Goal: Task Accomplishment & Management: Complete application form

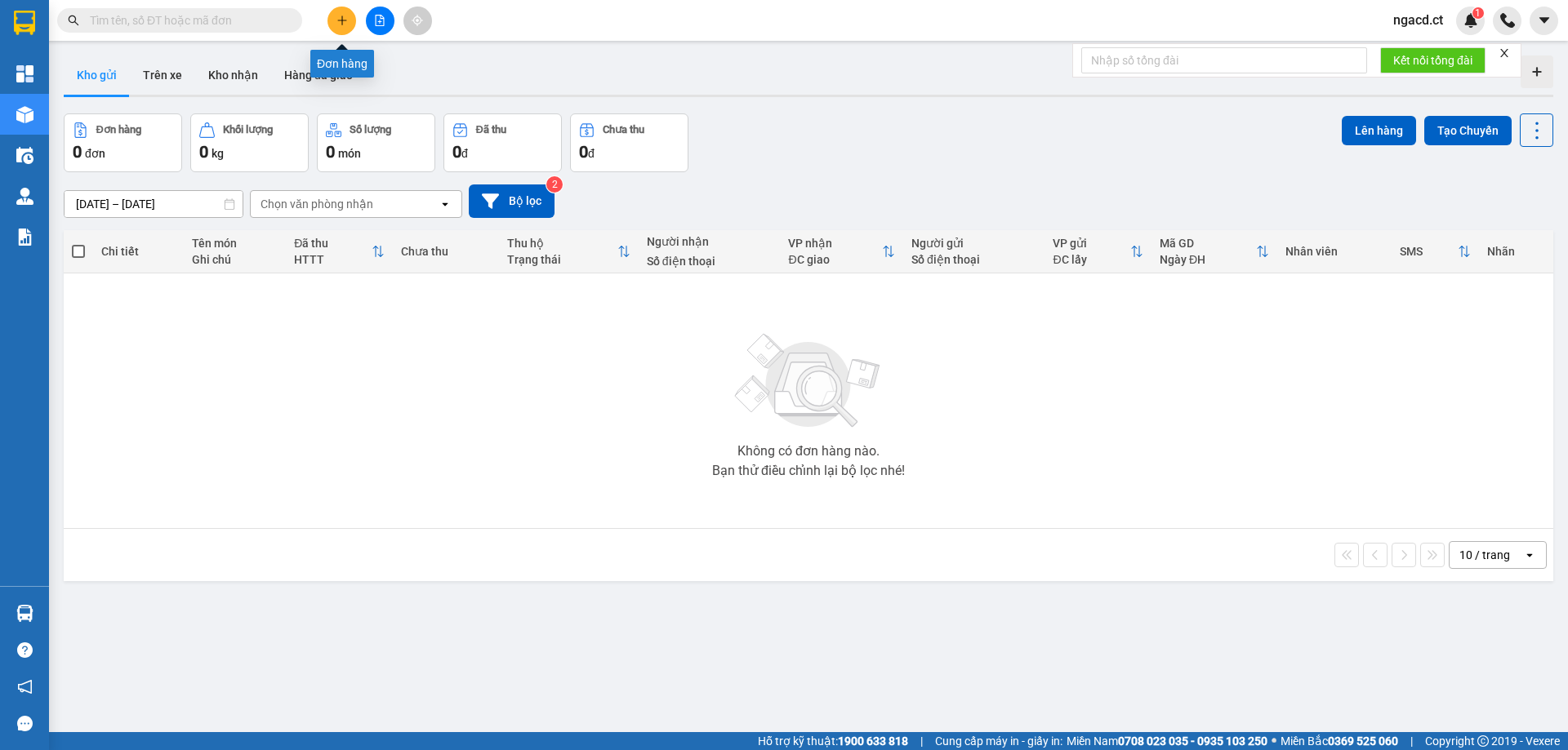
click at [347, 24] on icon "plus" at bounding box center [342, 21] width 11 height 11
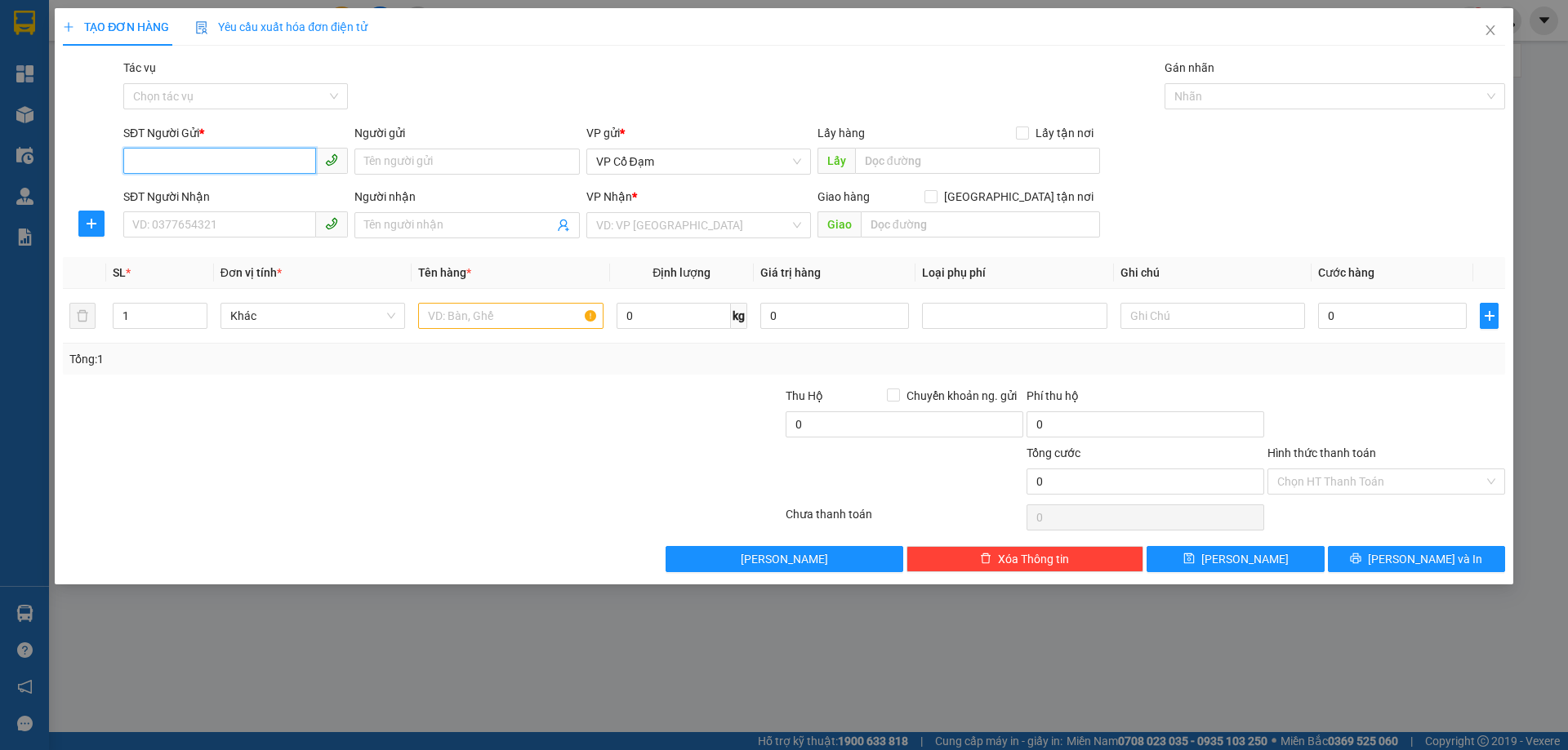
click at [300, 157] on input "SĐT Người Gửi *" at bounding box center [219, 161] width 193 height 26
click at [297, 155] on input "SĐT Người Gửi *" at bounding box center [219, 161] width 193 height 26
type input "0934402804"
click at [254, 228] on input "SĐT Người Nhận" at bounding box center [219, 225] width 193 height 26
click at [687, 165] on span "VP Cổ Đạm" at bounding box center [698, 162] width 205 height 24
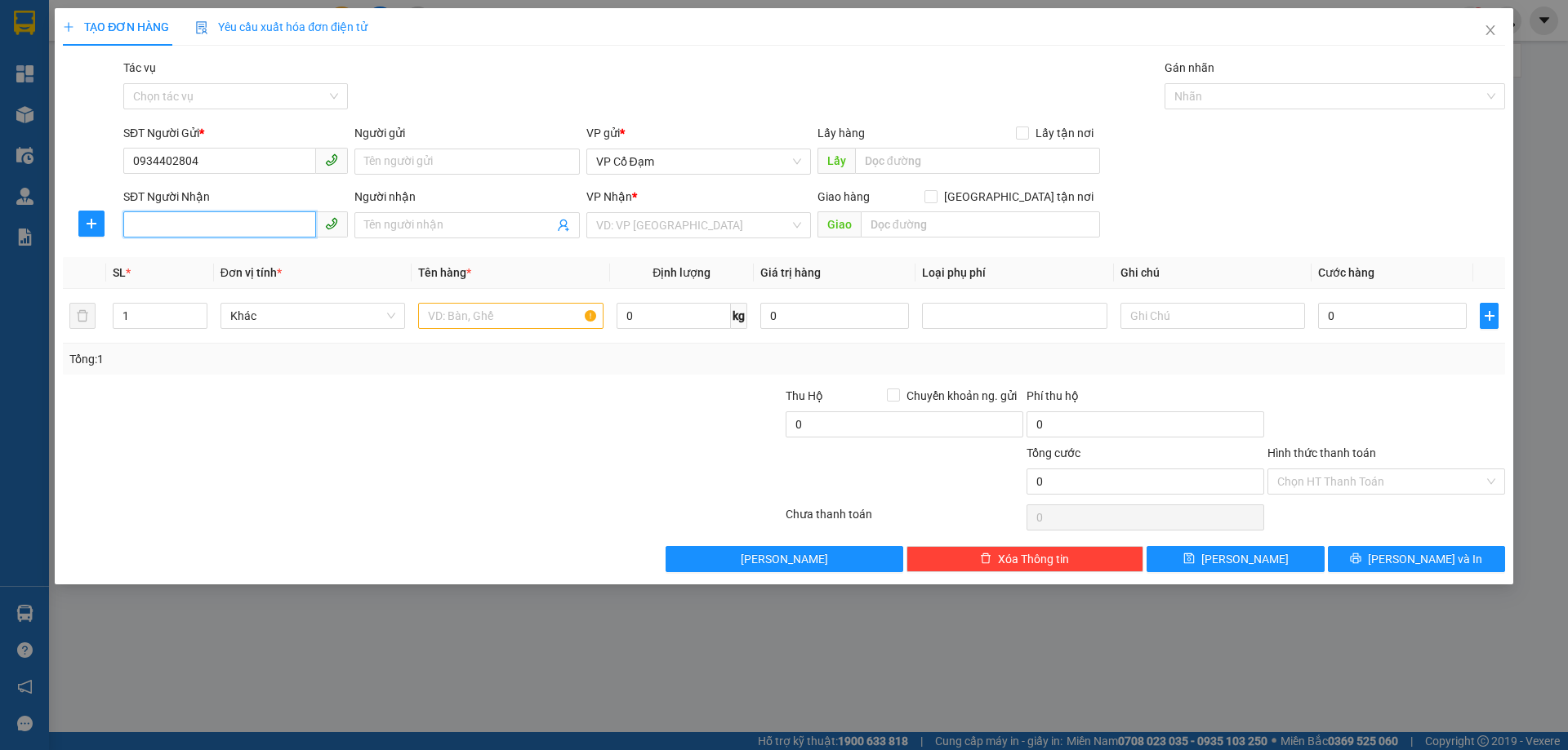
click at [227, 226] on input "SĐT Người Nhận" at bounding box center [219, 225] width 193 height 26
type input "0854397236"
click at [456, 224] on input "Người nhận" at bounding box center [458, 225] width 188 height 18
type input "C BỐNG HÀNG BAY"
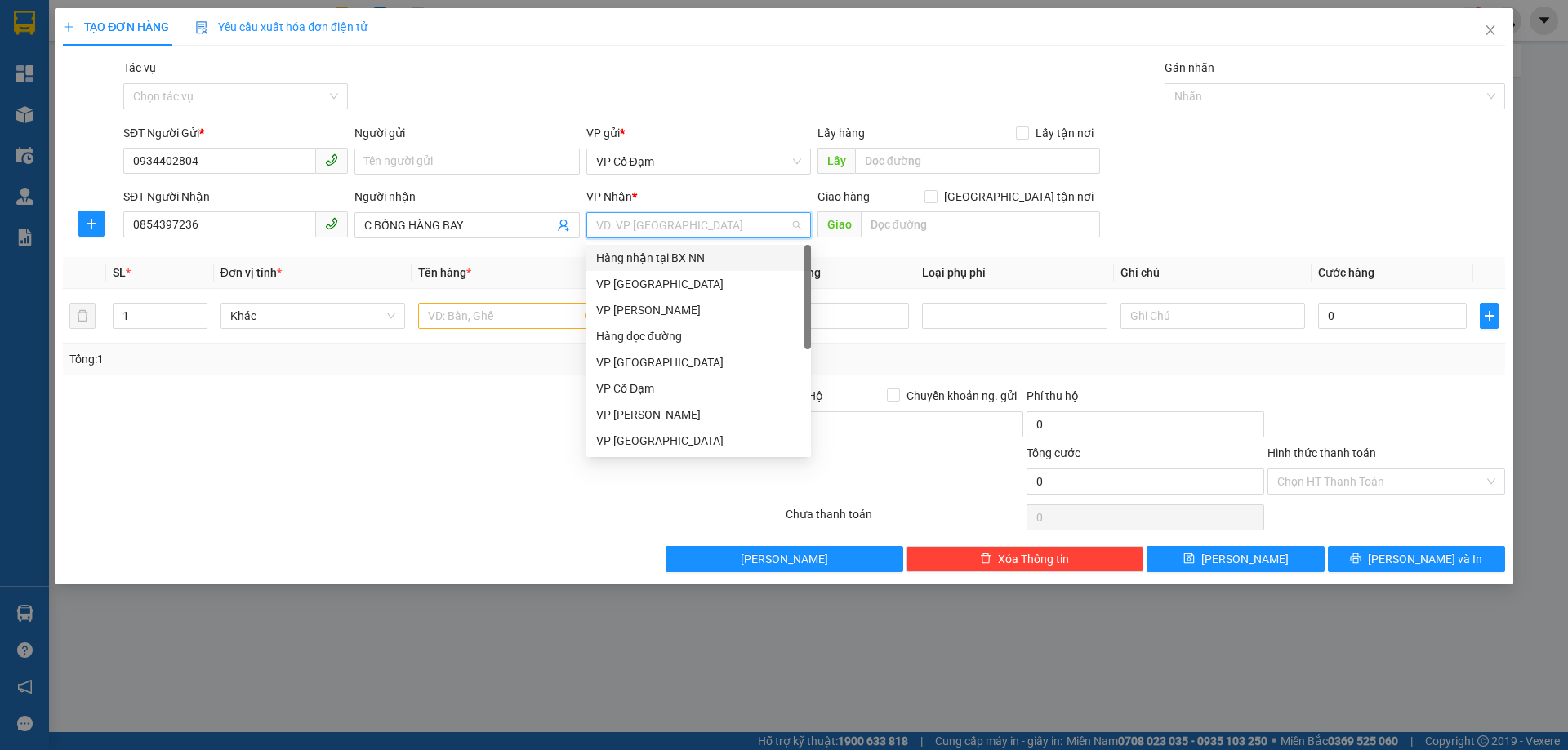
click at [650, 228] on input "search" at bounding box center [693, 225] width 194 height 24
click at [666, 288] on div "VP [GEOGRAPHIC_DATA]" at bounding box center [698, 283] width 205 height 18
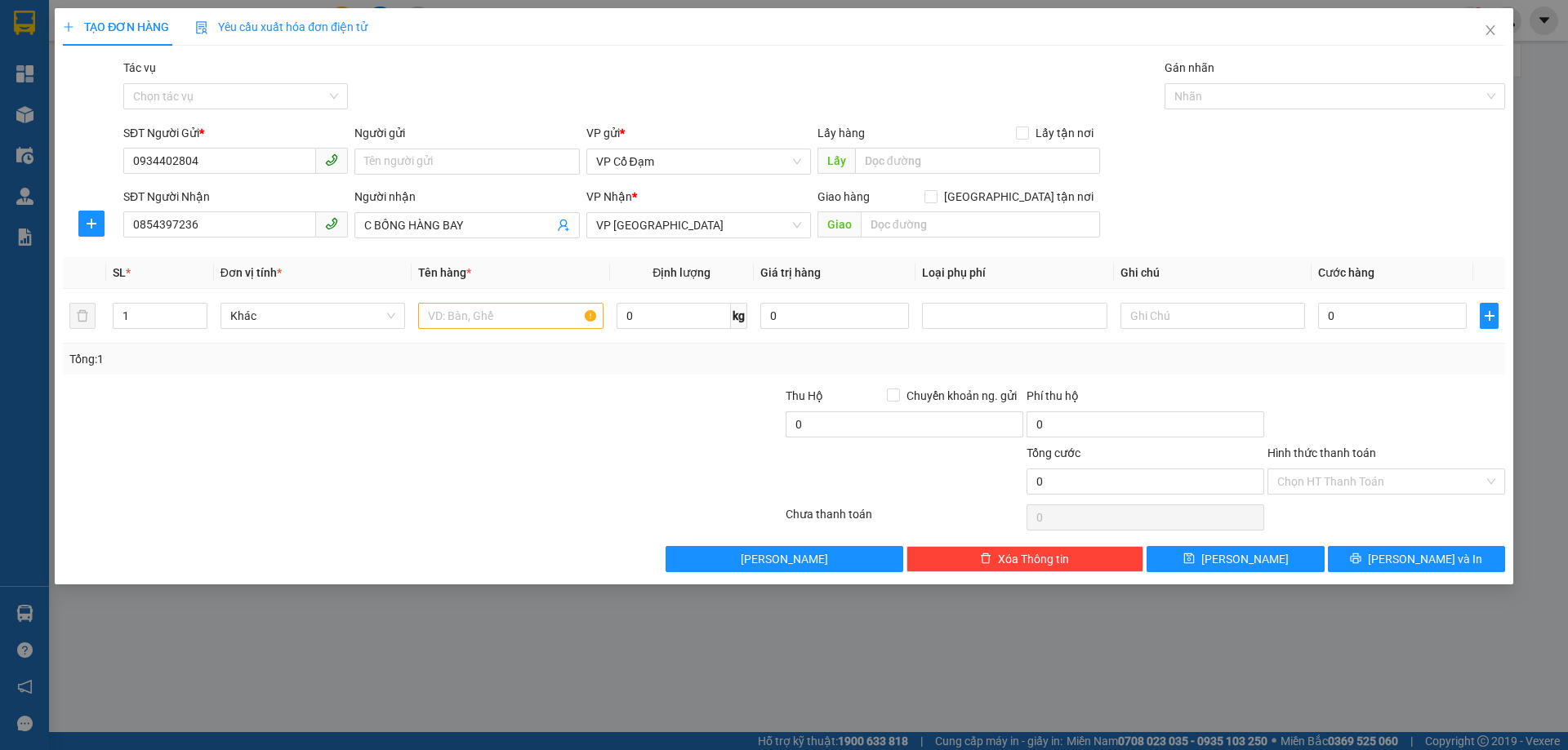
click at [625, 266] on th "Định lượng" at bounding box center [681, 273] width 144 height 32
click at [908, 225] on input "text" at bounding box center [980, 225] width 239 height 26
type input "41 NGÕ 5 HOÀNG QUỐC VIỆT ,CẦU GIẤY"
click at [518, 319] on input "text" at bounding box center [510, 316] width 184 height 26
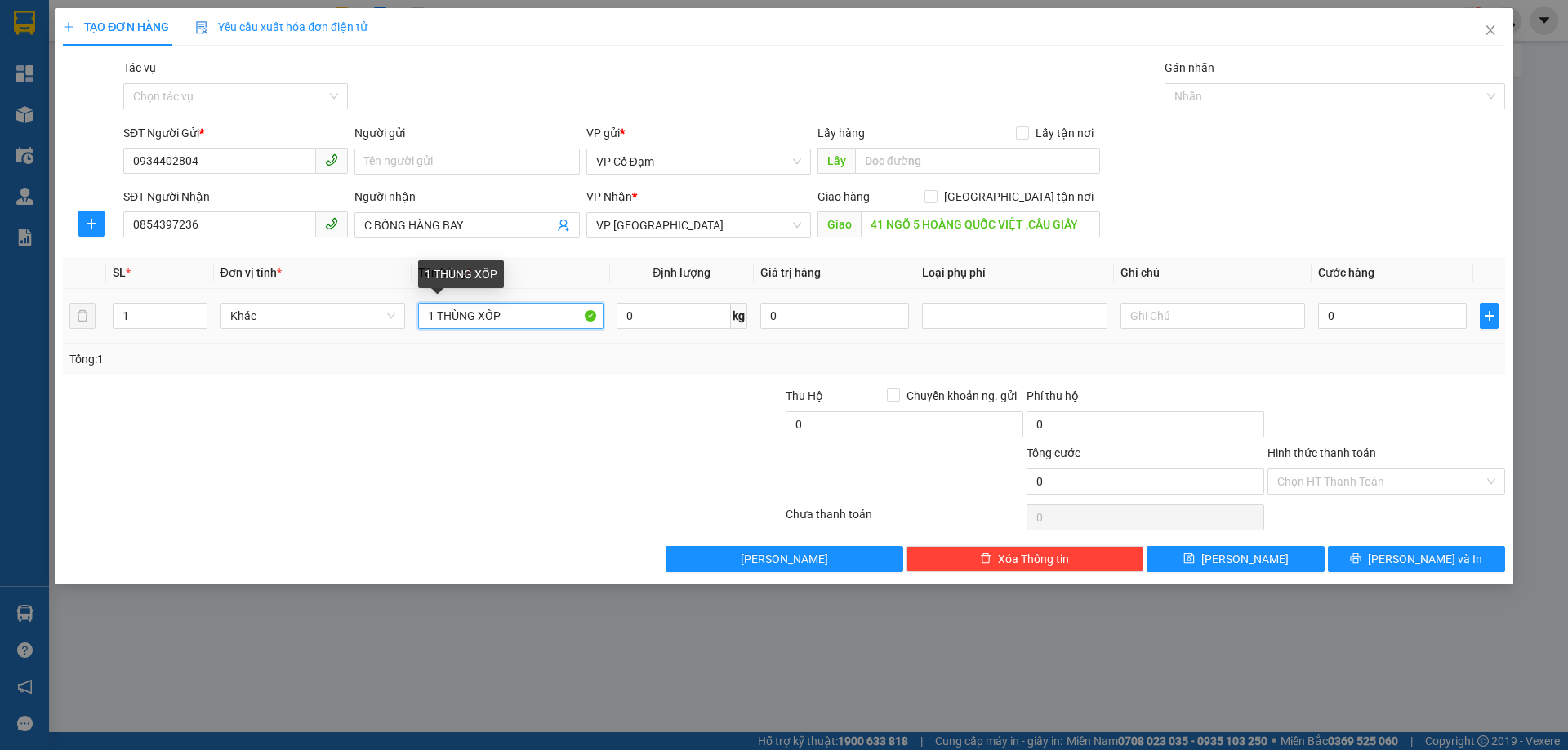
click at [522, 323] on input "1 THÙNG XỐP" at bounding box center [510, 316] width 184 height 26
type input "1 THÙNG XỐP (NHỜ BÓC SHIP ĐÃ THU 50K)"
click at [1360, 311] on input "0" at bounding box center [1392, 316] width 149 height 26
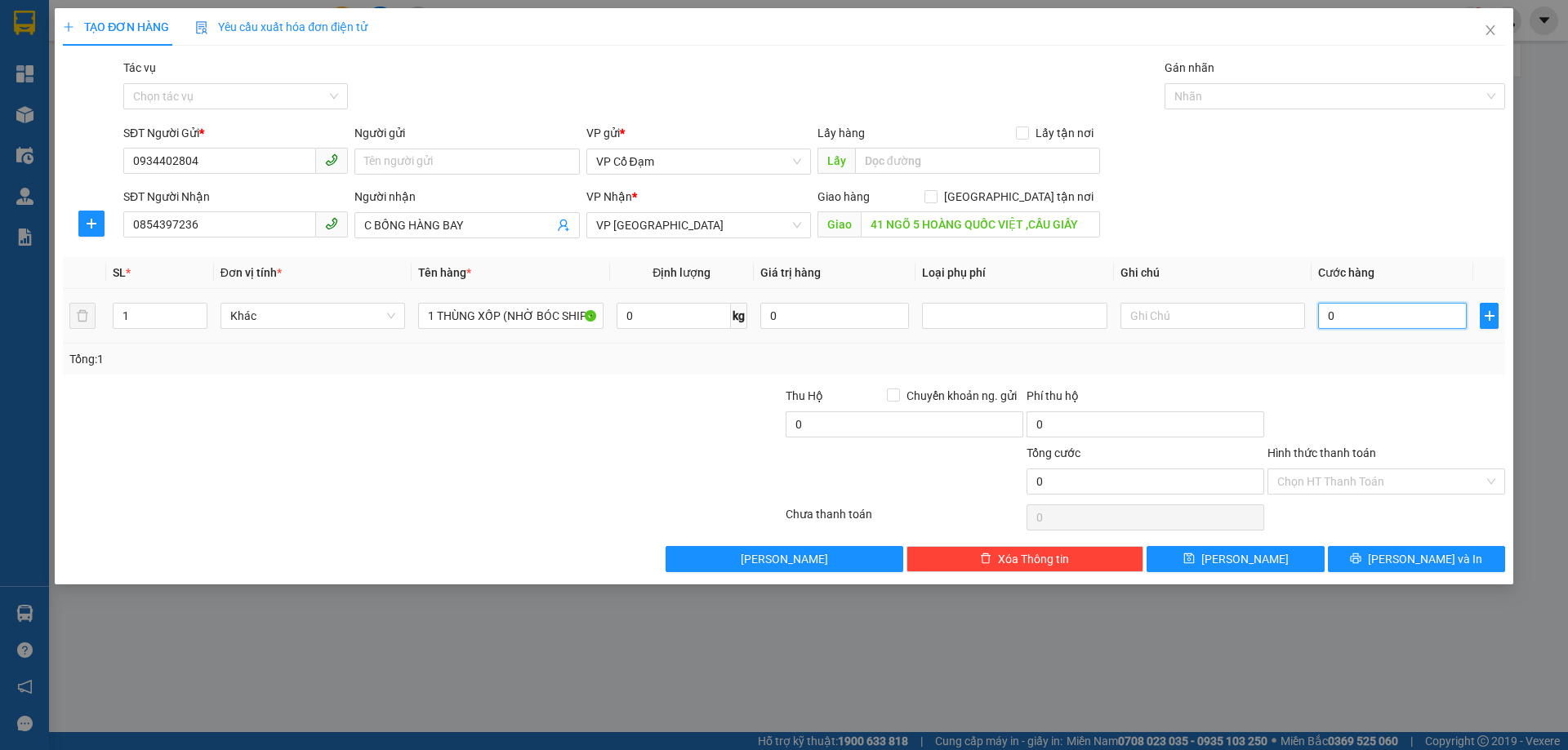
type input "1"
type input "11"
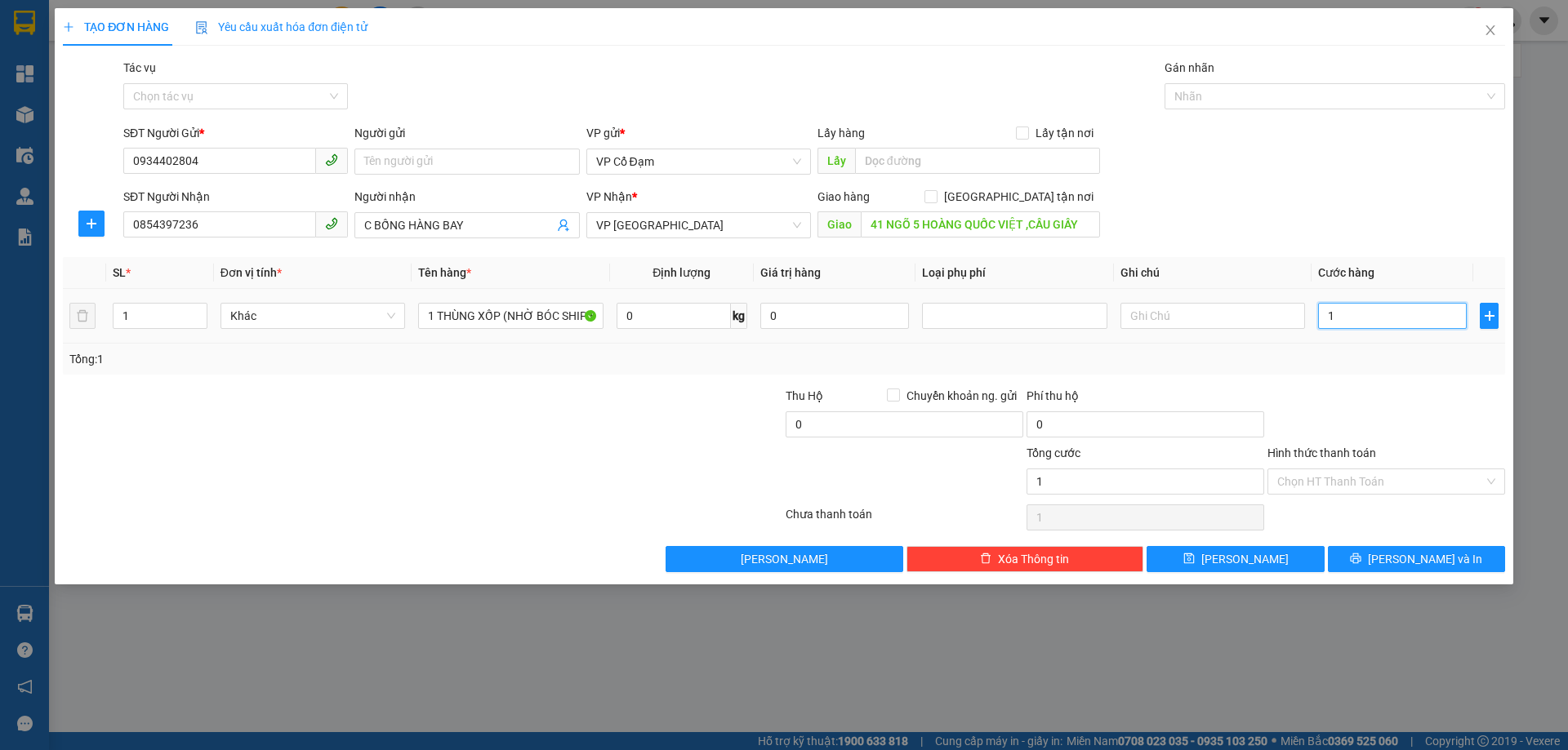
type input "11"
type input "110"
type input "110.000"
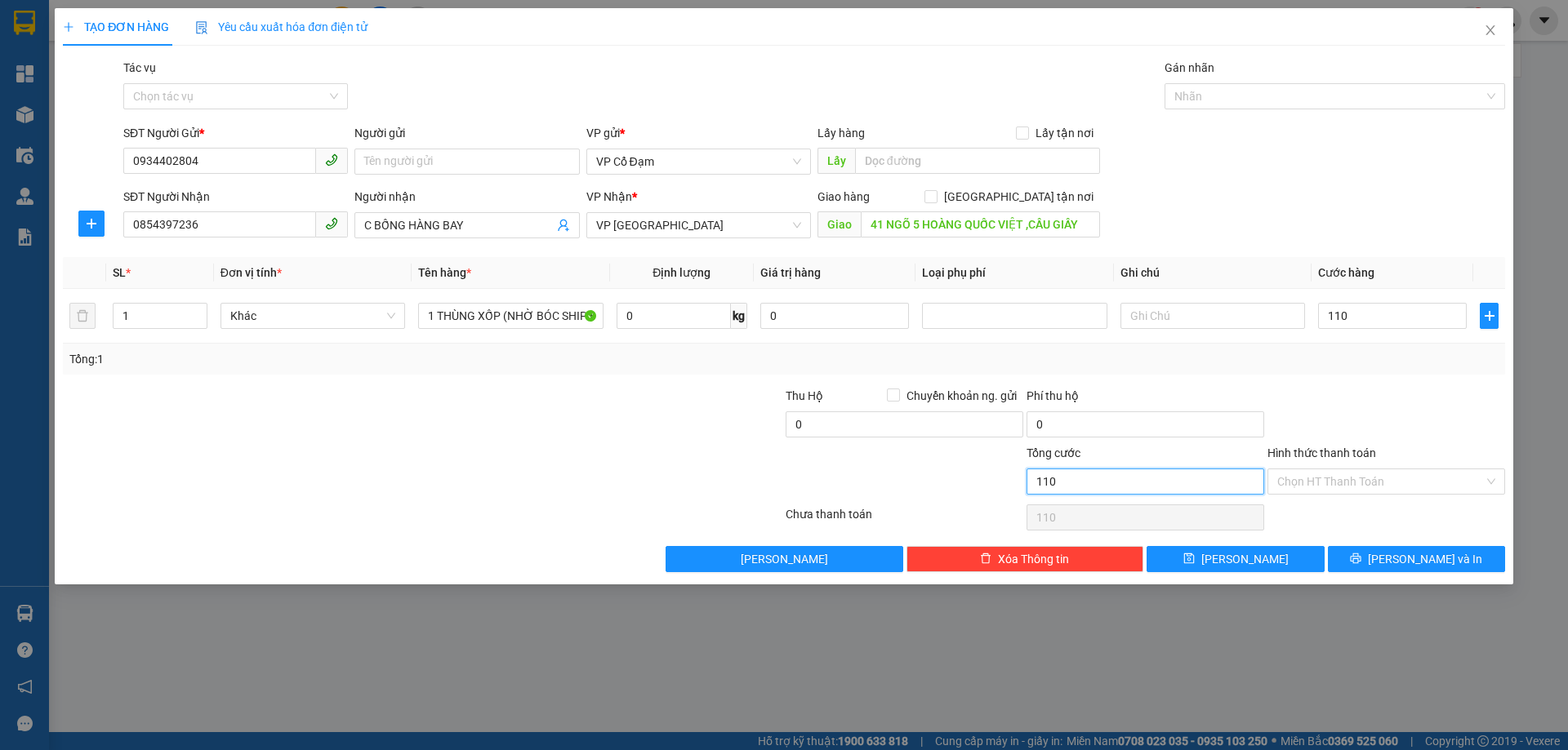
type input "110.000"
click at [1144, 487] on input "110.000" at bounding box center [1144, 482] width 237 height 26
click at [1332, 477] on input "Hình thức thanh toán" at bounding box center [1380, 482] width 206 height 24
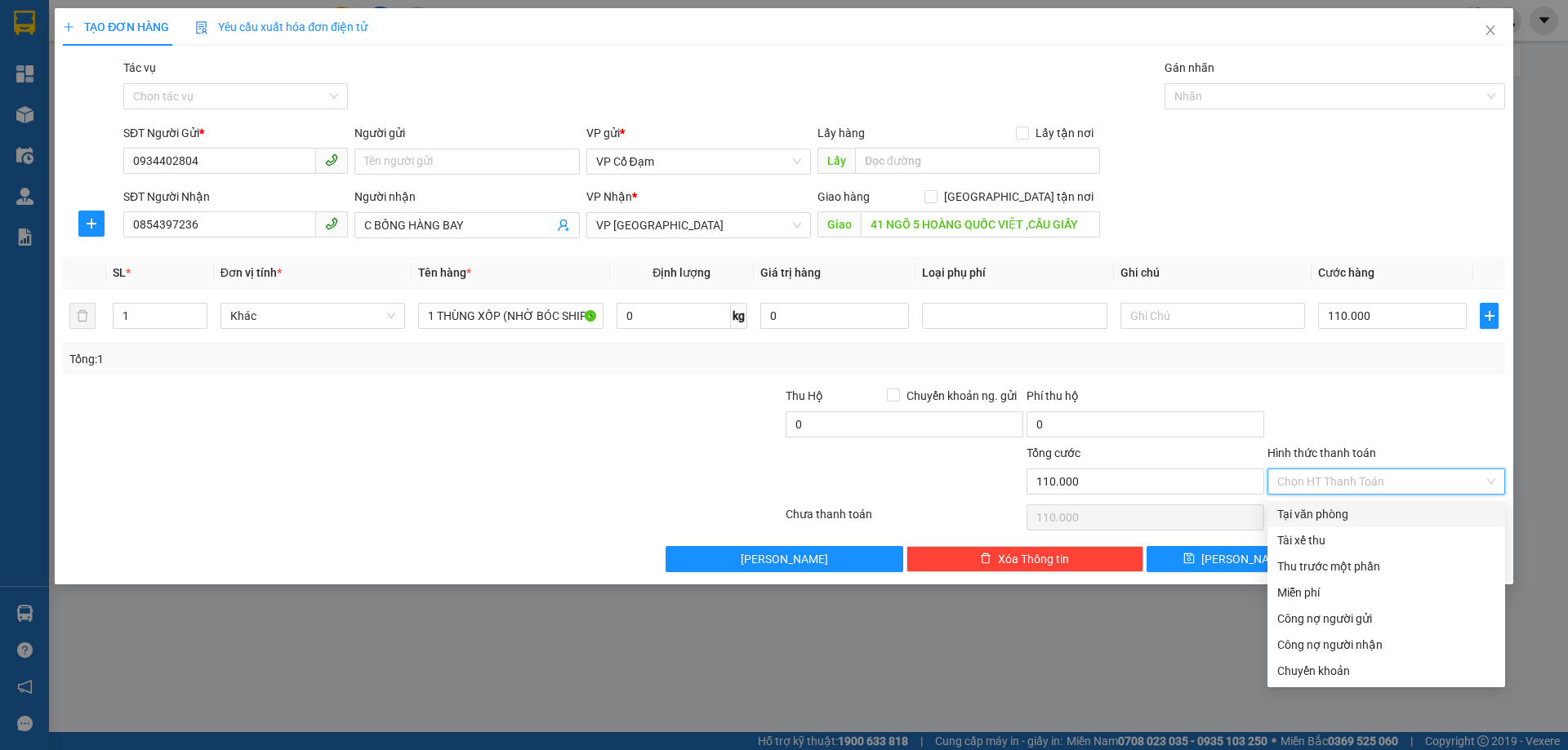
click at [1320, 508] on div "Tại văn phòng" at bounding box center [1386, 514] width 218 height 18
type input "0"
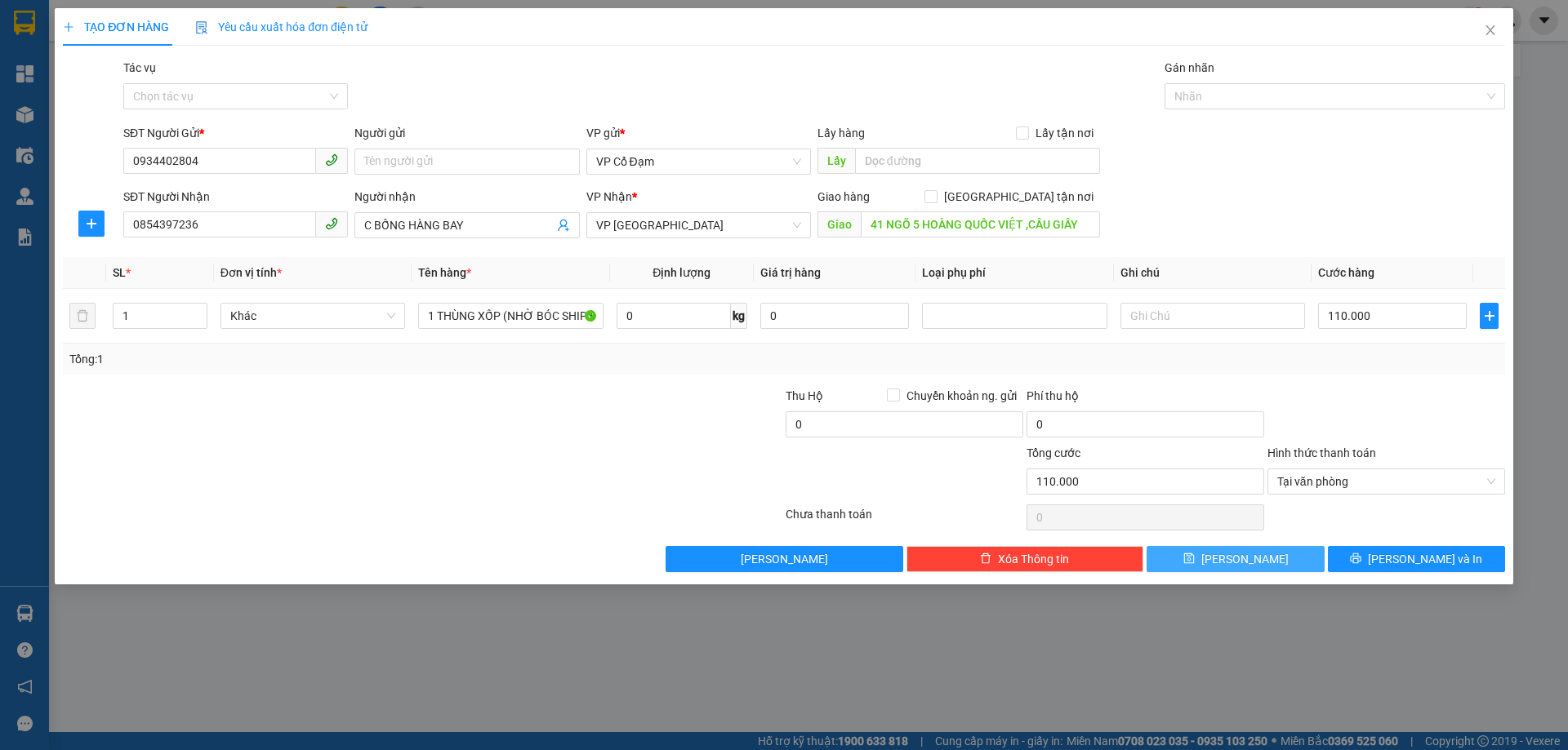
click at [1236, 557] on span "[PERSON_NAME]" at bounding box center [1244, 559] width 88 height 18
click at [513, 160] on input "Người gửi" at bounding box center [466, 162] width 225 height 26
type input "A"
click at [621, 445] on div at bounding box center [664, 472] width 241 height 57
click at [1193, 561] on icon "save" at bounding box center [1188, 558] width 10 height 10
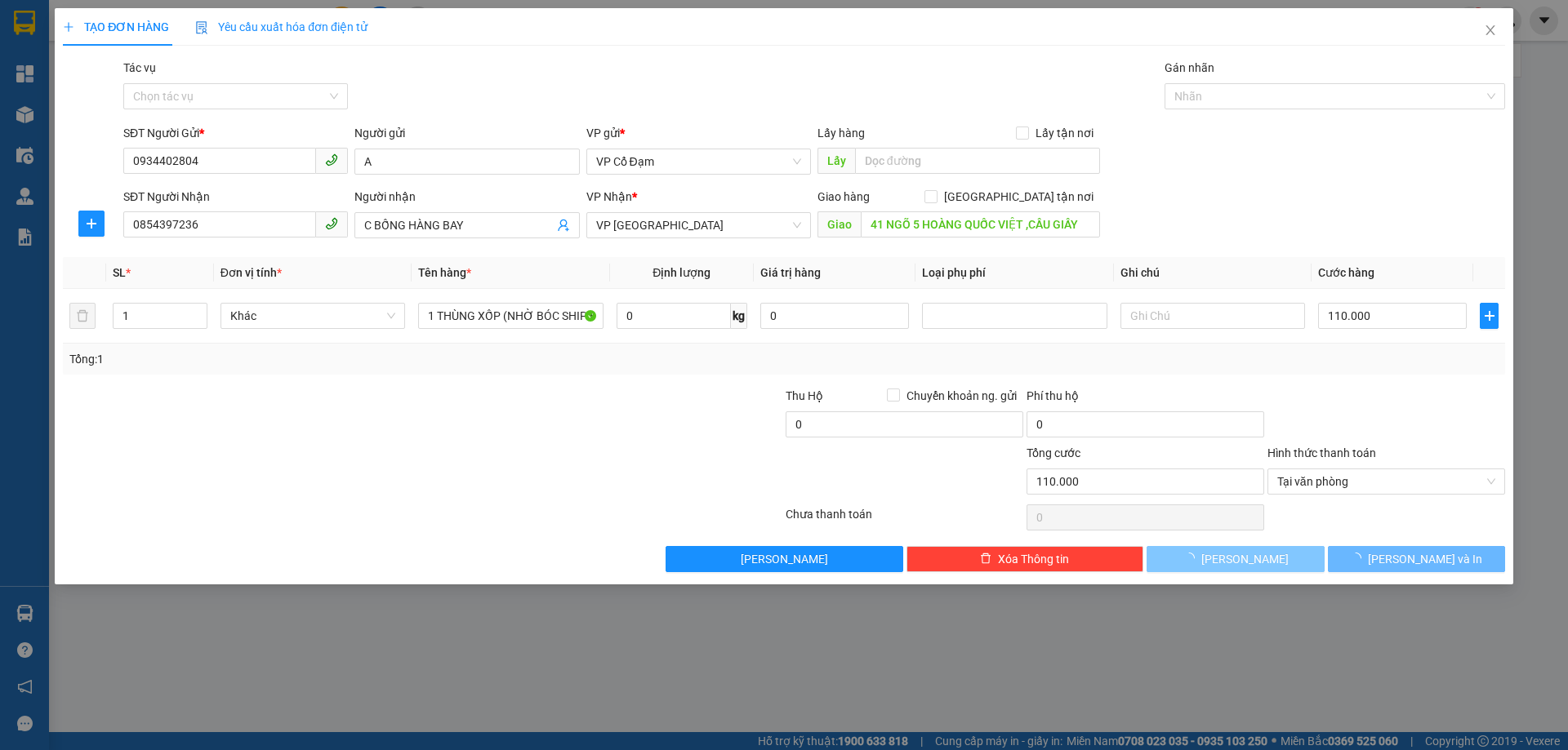
type input "0"
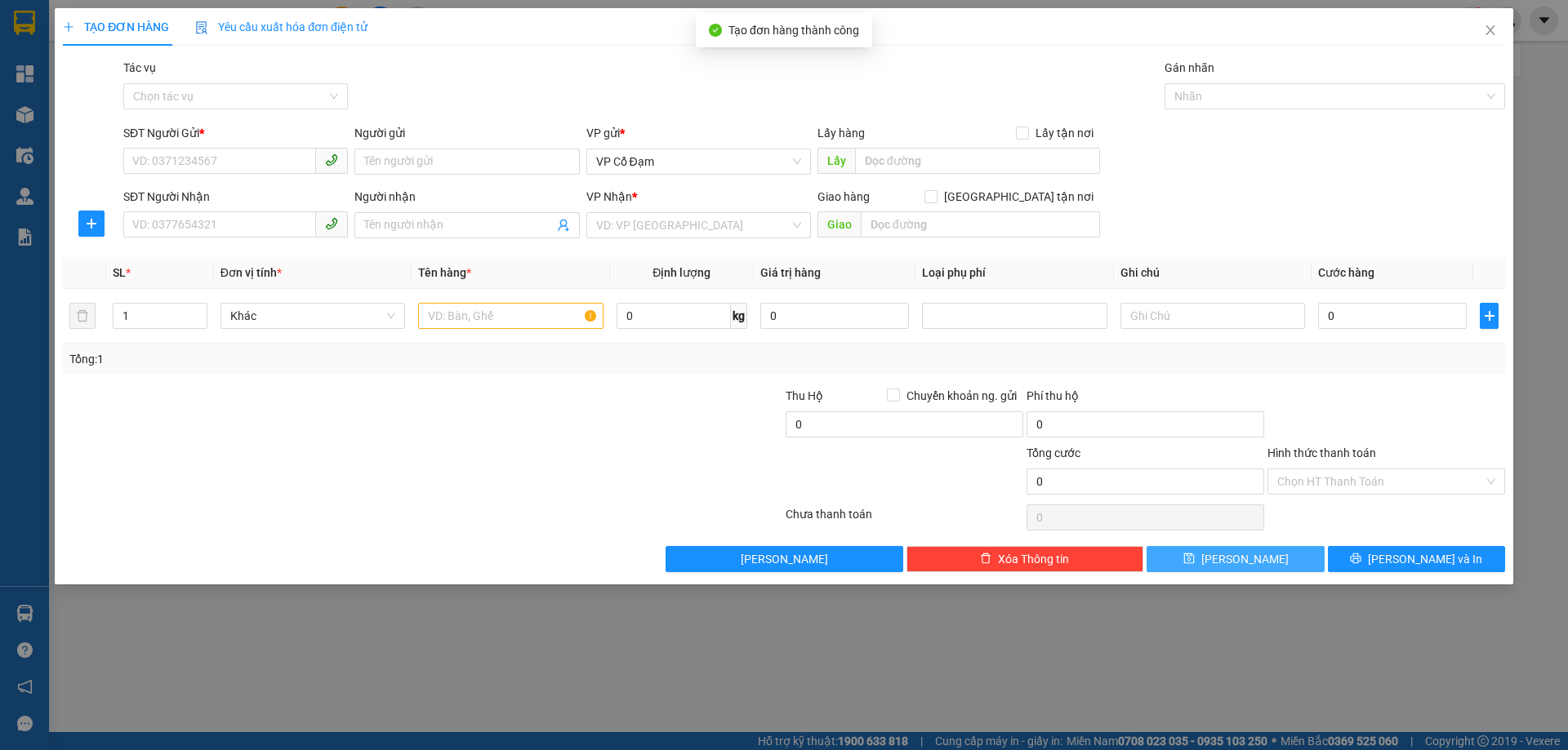
click at [684, 582] on div "TẠO ĐƠN HÀNG Yêu cầu xuất hóa đơn điện tử Transit Pickup Surcharge Ids Transit …" at bounding box center [783, 296] width 1458 height 576
click at [1496, 35] on icon "close" at bounding box center [1490, 30] width 13 height 13
